Goal: Information Seeking & Learning: Learn about a topic

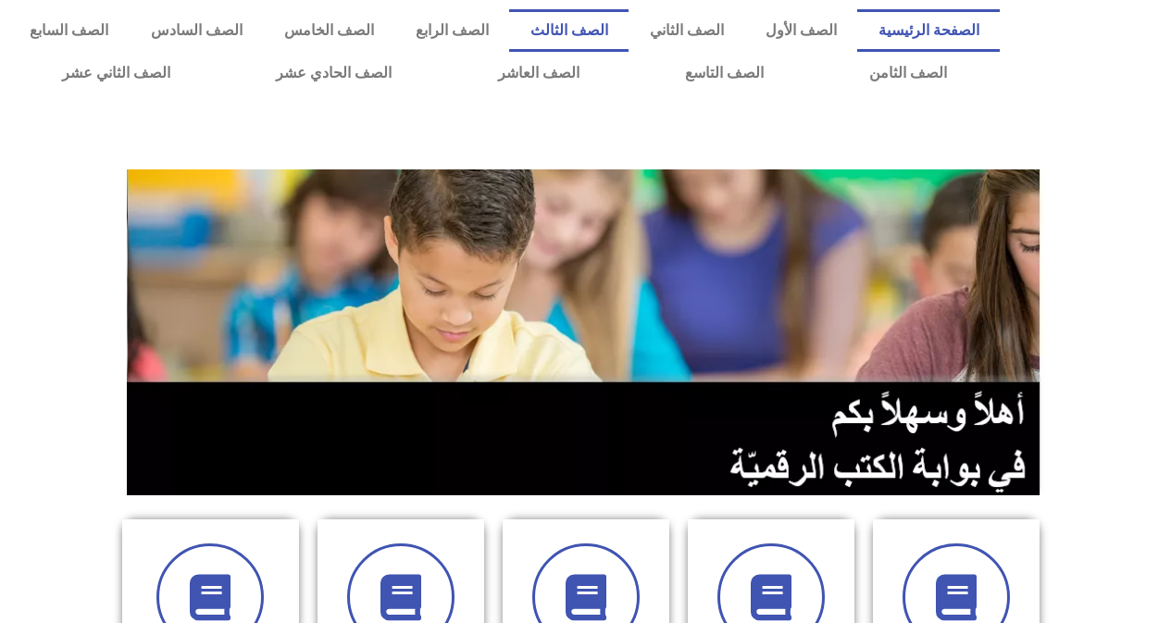
click at [598, 27] on link "الصف الثالث" at bounding box center [568, 30] width 119 height 43
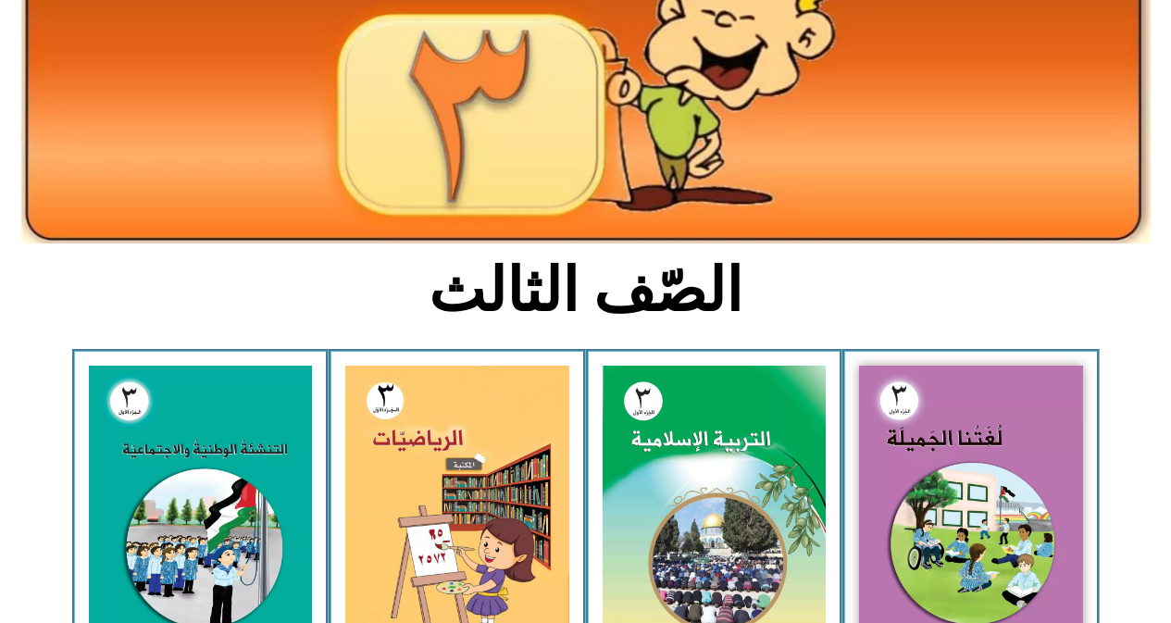
scroll to position [278, 0]
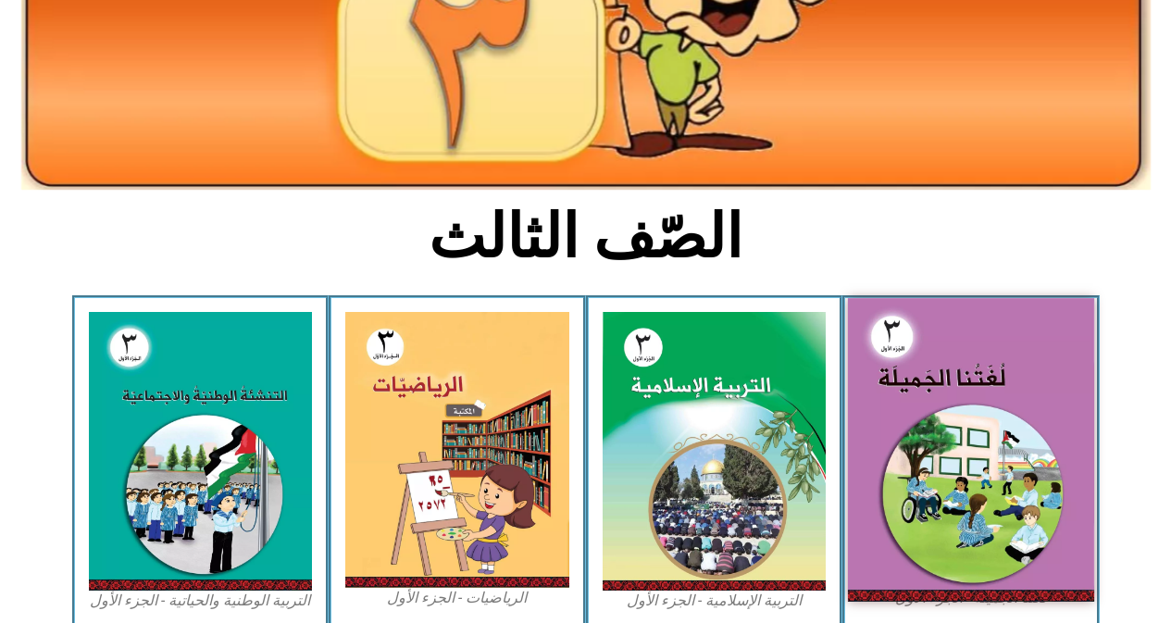
click at [989, 432] on img at bounding box center [971, 449] width 246 height 303
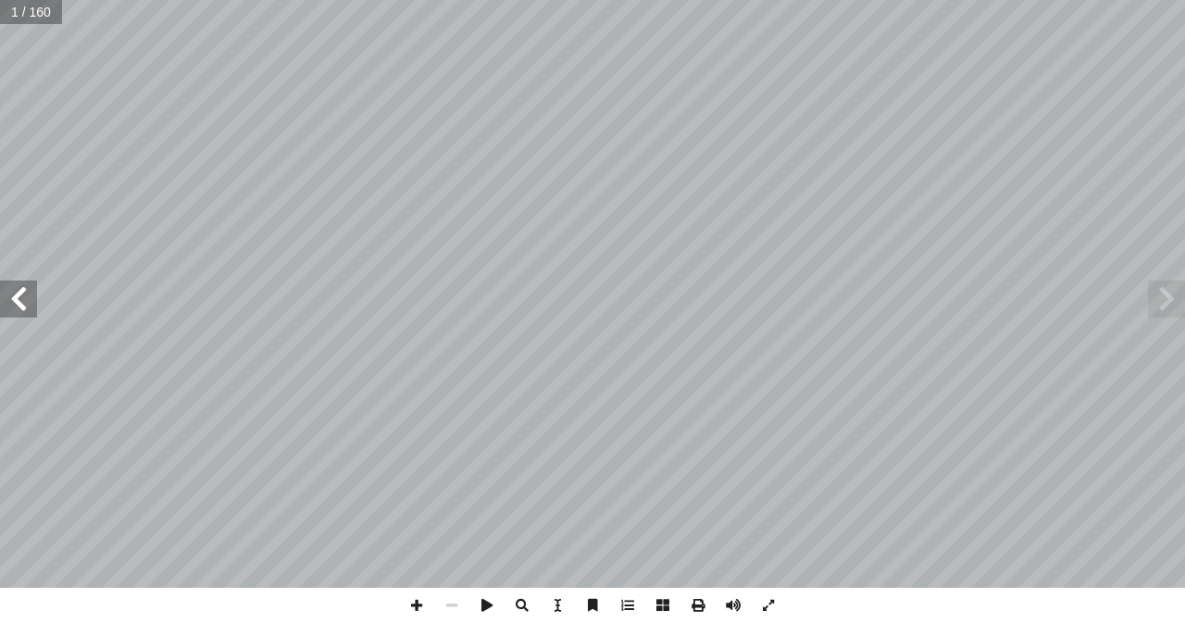
click at [10, 294] on span at bounding box center [18, 299] width 37 height 37
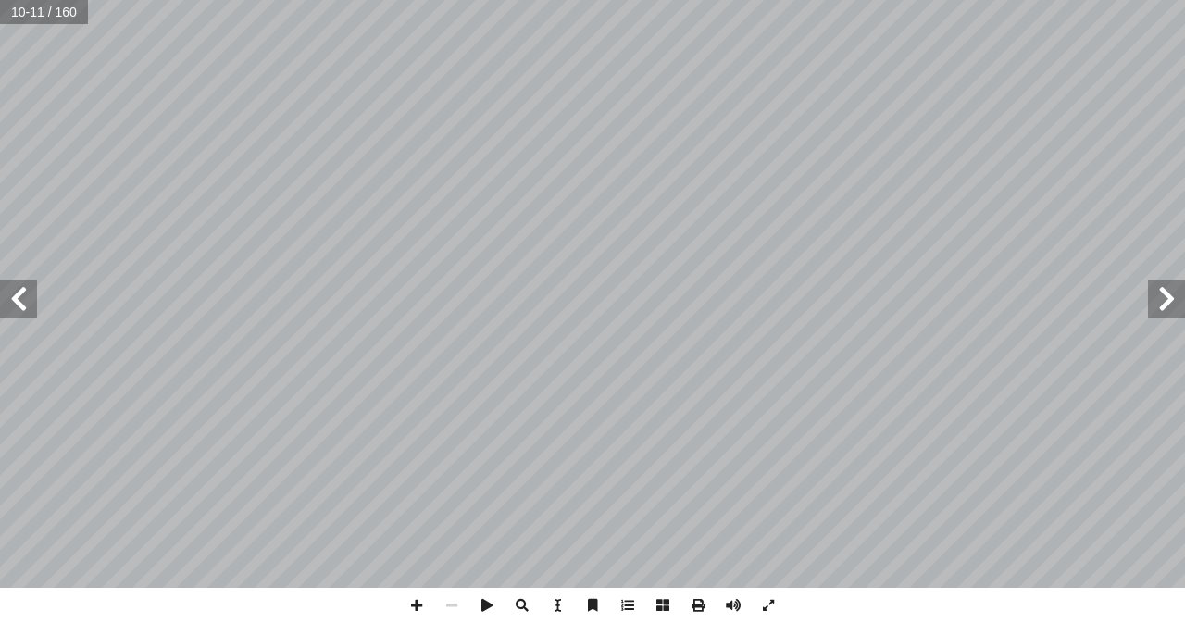
click at [10, 294] on span at bounding box center [18, 299] width 37 height 37
click at [23, 298] on span at bounding box center [18, 299] width 37 height 37
click at [23, 295] on span at bounding box center [18, 299] width 37 height 37
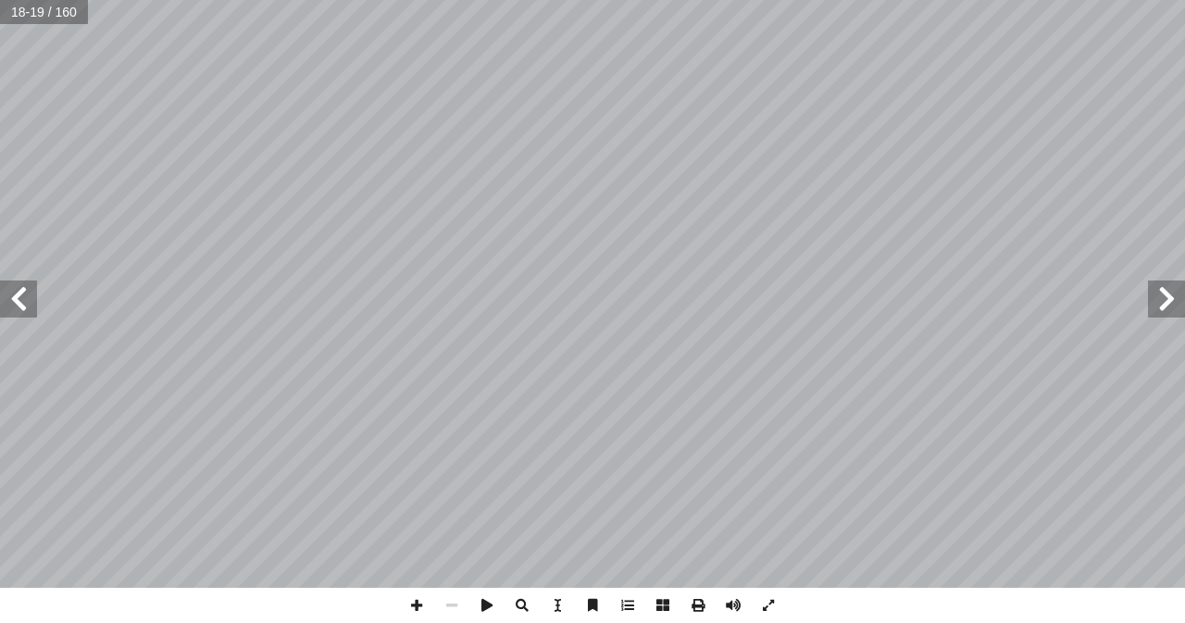
click at [23, 295] on span at bounding box center [18, 299] width 37 height 37
click at [453, 609] on span at bounding box center [451, 605] width 35 height 35
type input "*"
